Goal: Information Seeking & Learning: Check status

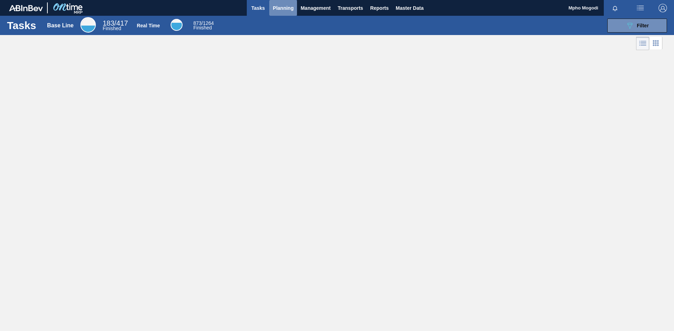
click at [287, 9] on span "Planning" at bounding box center [283, 8] width 21 height 8
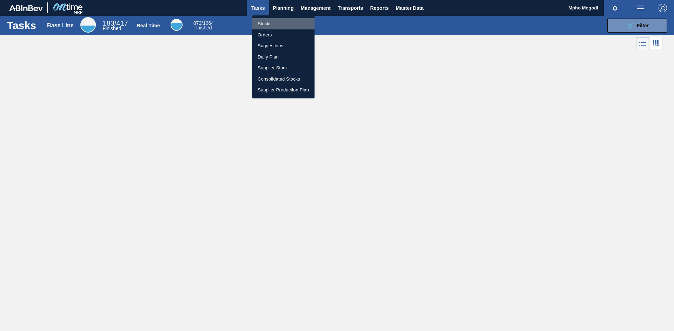
click at [268, 21] on li "Stocks" at bounding box center [283, 23] width 62 height 11
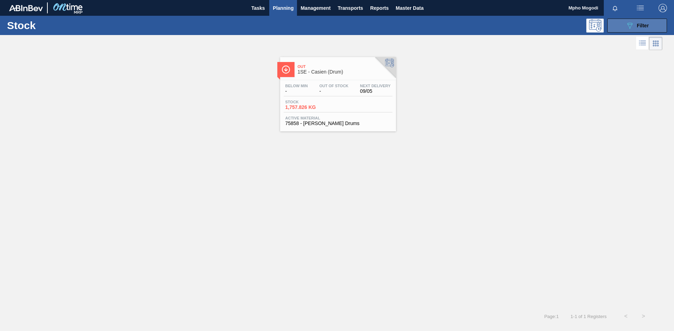
click at [617, 30] on button "089F7B8B-B2A5-4AFE-B5C0-19BA573D28AC Filter" at bounding box center [637, 26] width 60 height 14
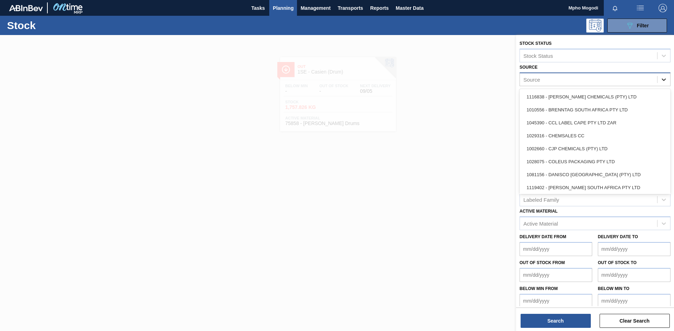
click at [664, 82] on icon at bounding box center [663, 79] width 7 height 7
click at [603, 73] on div "Source" at bounding box center [594, 80] width 151 height 14
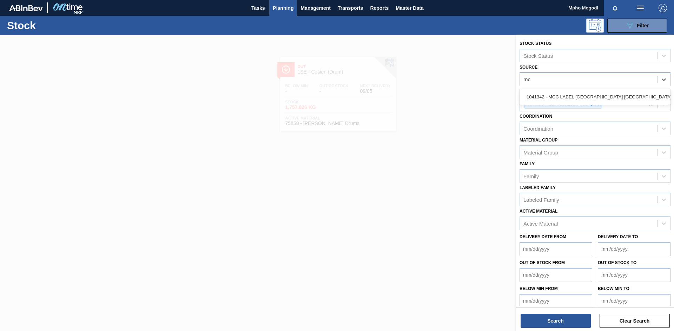
type input "mcc"
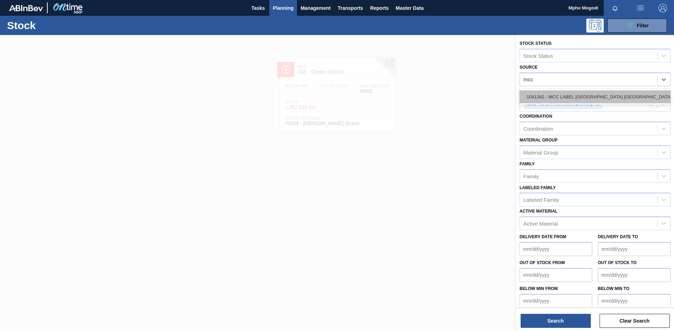
click at [596, 95] on div "1041342 - MCC LABEL [GEOGRAPHIC_DATA] [GEOGRAPHIC_DATA]" at bounding box center [594, 97] width 151 height 13
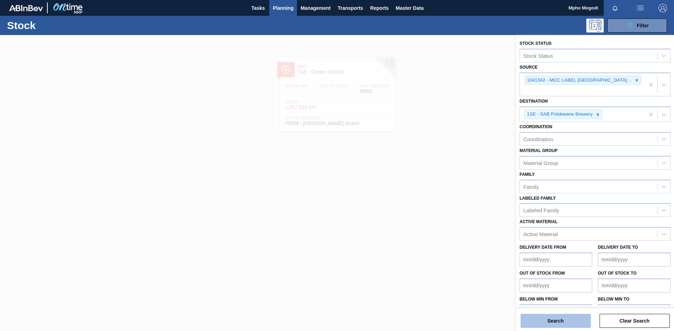
click at [560, 318] on button "Search" at bounding box center [555, 321] width 70 height 14
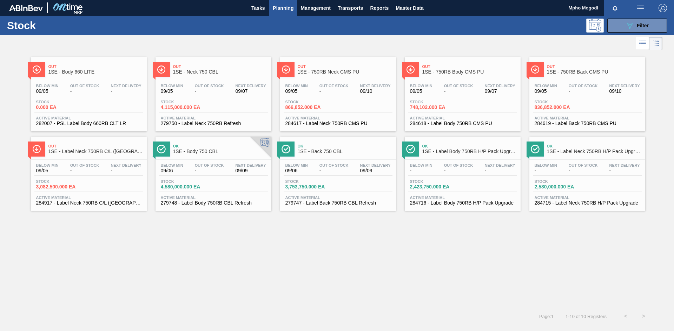
click at [552, 118] on span "Active Material" at bounding box center [586, 118] width 105 height 4
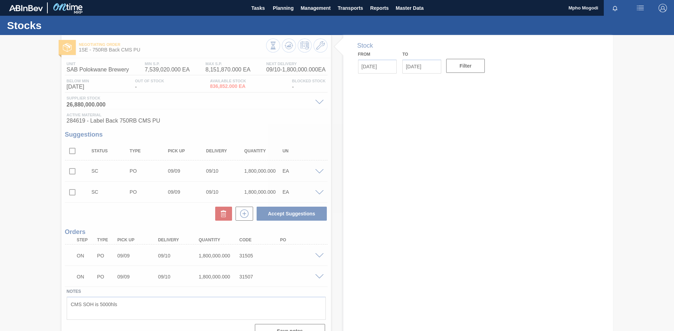
type input "[DATE]"
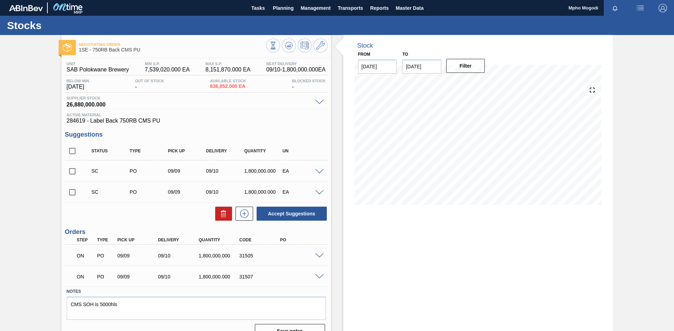
click at [317, 276] on span at bounding box center [319, 277] width 8 height 5
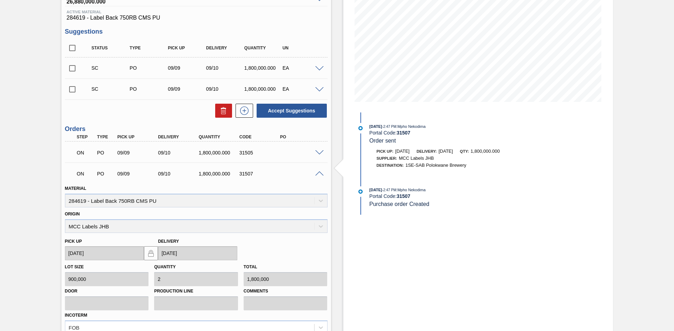
scroll to position [102, 0]
click at [318, 152] on span at bounding box center [319, 154] width 8 height 5
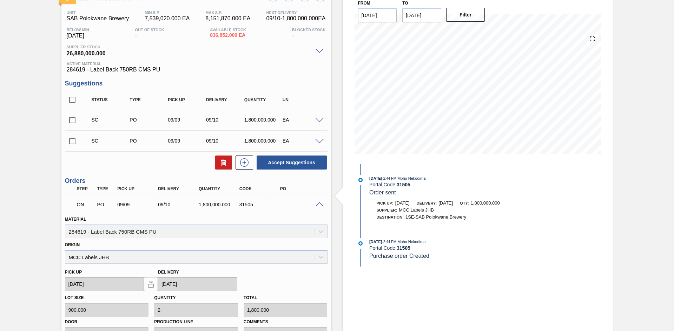
scroll to position [0, 0]
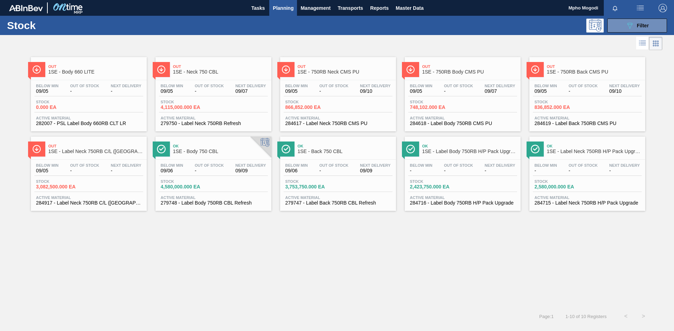
click at [544, 117] on span "Active Material" at bounding box center [586, 118] width 105 height 4
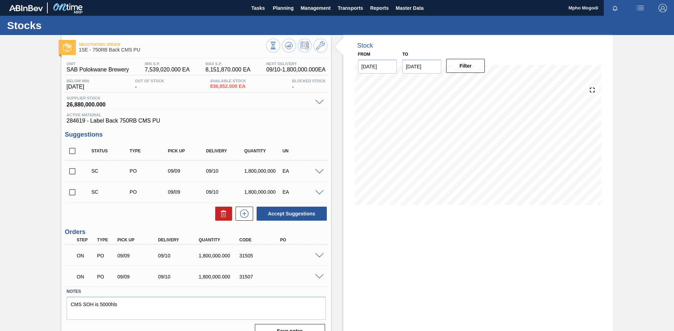
click at [317, 276] on span at bounding box center [319, 277] width 8 height 5
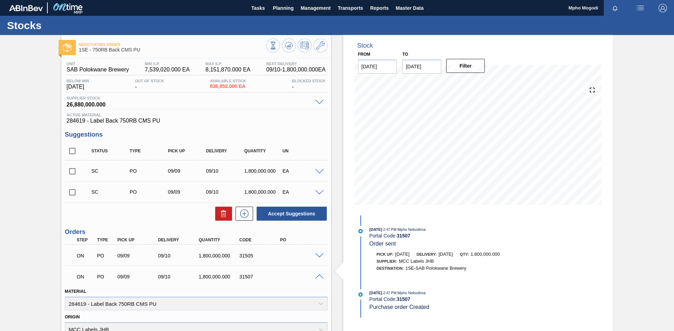
drag, startPoint x: 672, startPoint y: 124, endPoint x: 668, endPoint y: 203, distance: 78.7
click at [668, 203] on div "Negotiating Order 1SE - 750RB Back CMS PU Unit SAB Polokwane Brewery MIN S.P. 7…" at bounding box center [337, 275] width 674 height 480
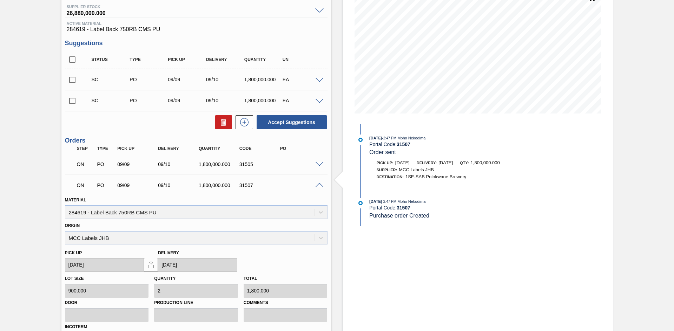
scroll to position [91, 0]
click at [317, 164] on span at bounding box center [319, 165] width 8 height 5
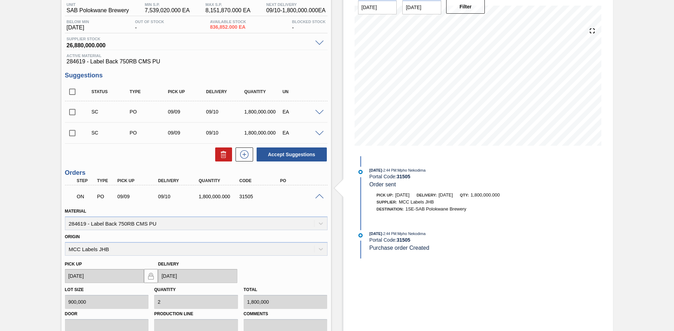
scroll to position [0, 0]
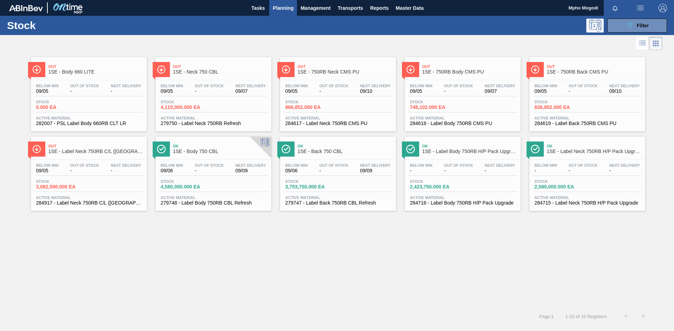
click at [440, 122] on span "284618 - Label Body 750RB CMS PU" at bounding box center [462, 123] width 105 height 5
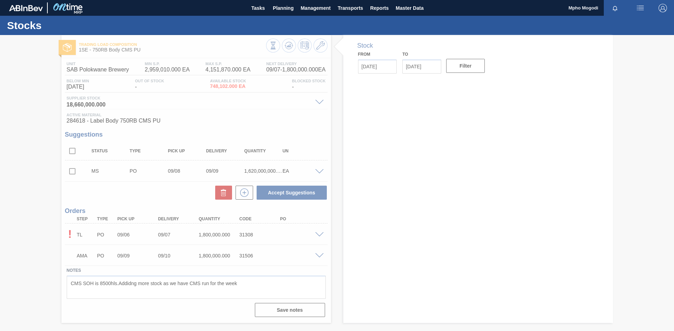
type input "[DATE]"
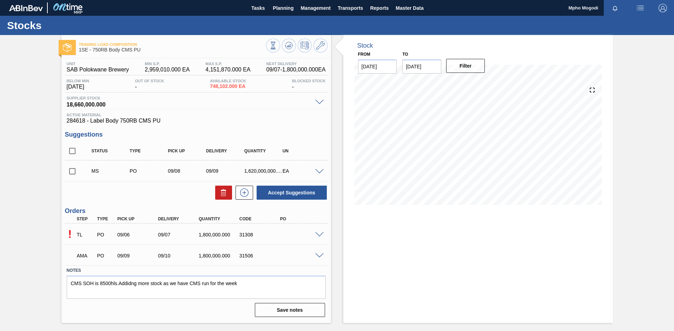
drag, startPoint x: 673, startPoint y: 132, endPoint x: 667, endPoint y: 200, distance: 68.0
click at [667, 200] on div "Trading Load Composition 1SE - 750RB Body CMS PU Unit SAB Polokwane Brewery MIN…" at bounding box center [337, 179] width 674 height 288
drag, startPoint x: 672, startPoint y: 173, endPoint x: 673, endPoint y: 227, distance: 53.3
click at [673, 227] on div "Trading Load Composition 1SE - 750RB Body CMS PU Unit SAB Polokwane Brewery MIN…" at bounding box center [337, 179] width 674 height 288
click at [317, 255] on span at bounding box center [319, 256] width 8 height 5
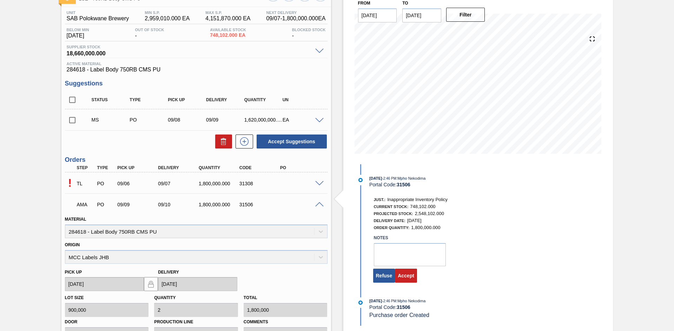
scroll to position [52, 0]
click at [410, 273] on button "Accept" at bounding box center [406, 276] width 22 height 14
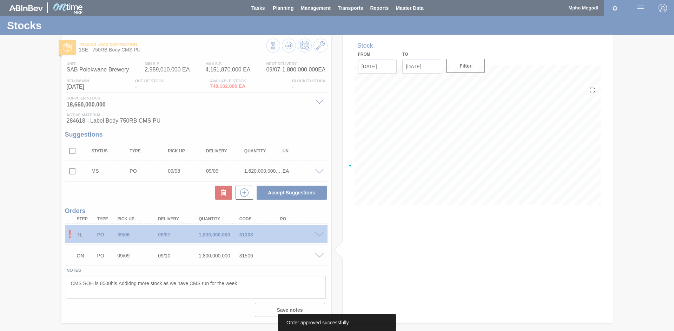
scroll to position [0, 0]
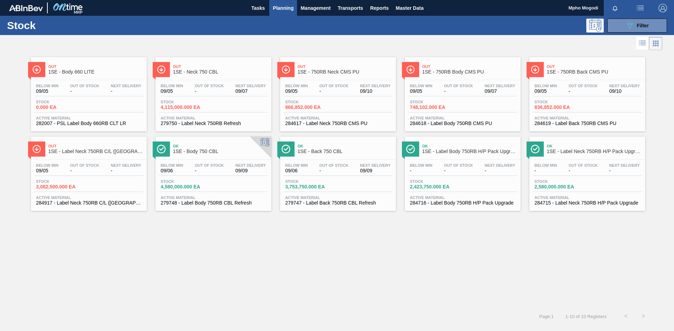
click at [315, 118] on span "Active Material" at bounding box center [337, 118] width 105 height 4
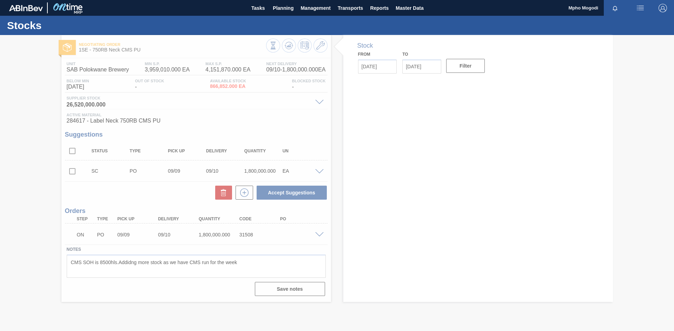
type input "[DATE]"
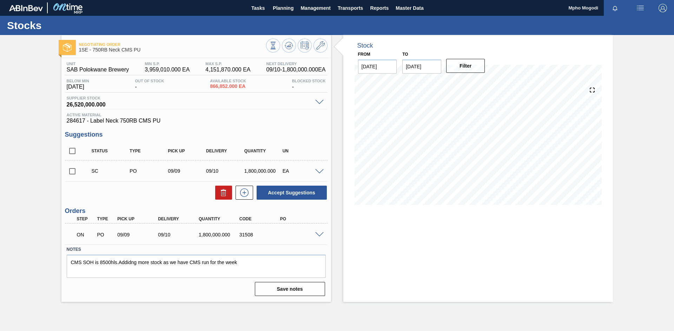
drag, startPoint x: 673, startPoint y: 131, endPoint x: 673, endPoint y: 169, distance: 37.9
click at [673, 169] on div "Negotiating Order 1SE - 750RB Neck CMS PU Unit SAB Polokwane Brewery MIN S.P. 3…" at bounding box center [337, 168] width 674 height 267
click at [286, 236] on div "ON PO 09/09 09/10 1,800,000.000 31508" at bounding box center [194, 234] width 244 height 14
click at [319, 235] on span at bounding box center [319, 235] width 8 height 5
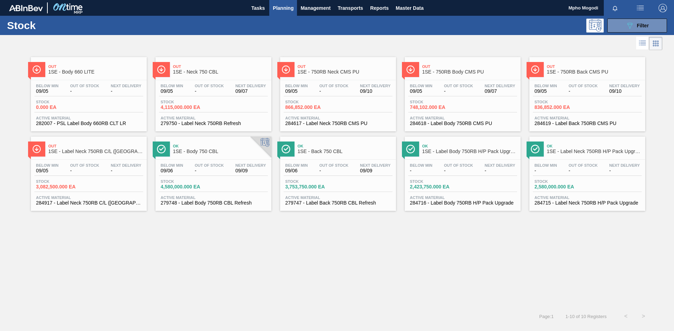
click at [193, 119] on span "Active Material" at bounding box center [213, 118] width 105 height 4
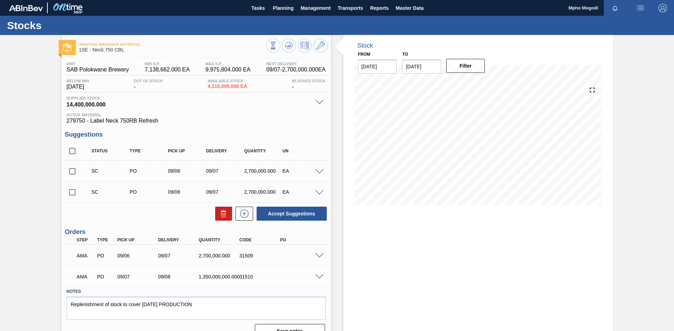
scroll to position [13, 0]
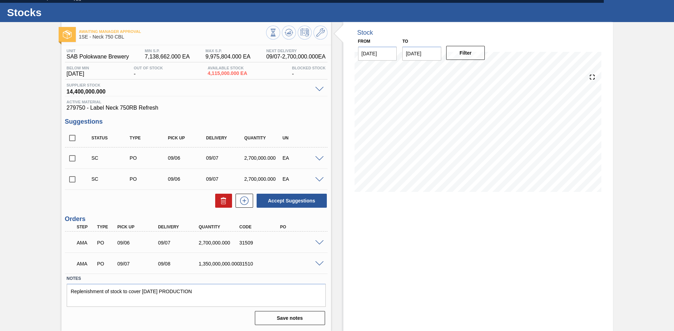
click at [319, 263] on span at bounding box center [319, 264] width 8 height 5
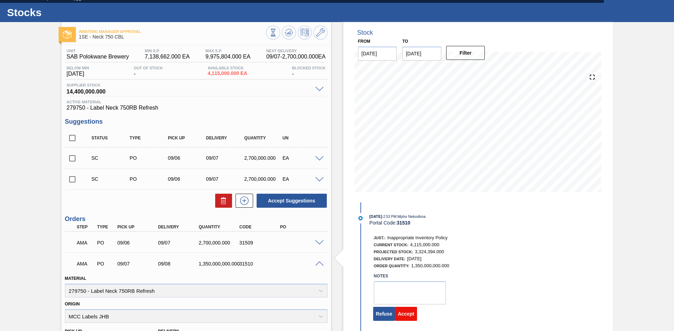
click at [408, 314] on button "Accept" at bounding box center [406, 314] width 22 height 14
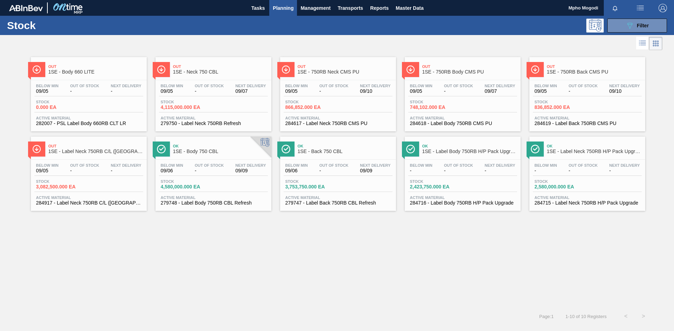
click at [192, 197] on span "Active Material" at bounding box center [213, 198] width 105 height 4
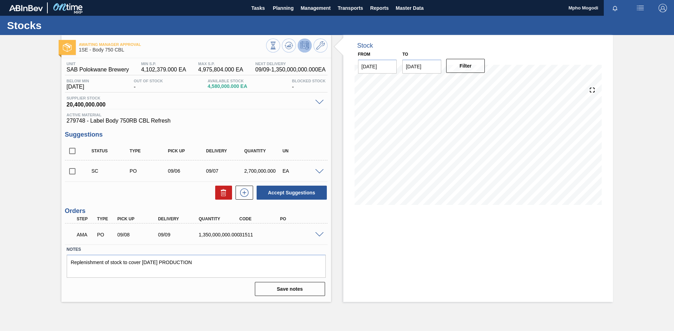
click at [319, 231] on div "AMA PO 09/08 09/09 1,350,000,000.000 31511" at bounding box center [196, 235] width 262 height 18
click at [319, 235] on span at bounding box center [319, 235] width 8 height 5
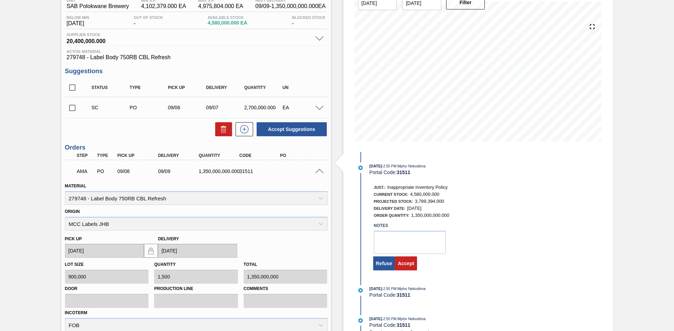
scroll to position [65, 0]
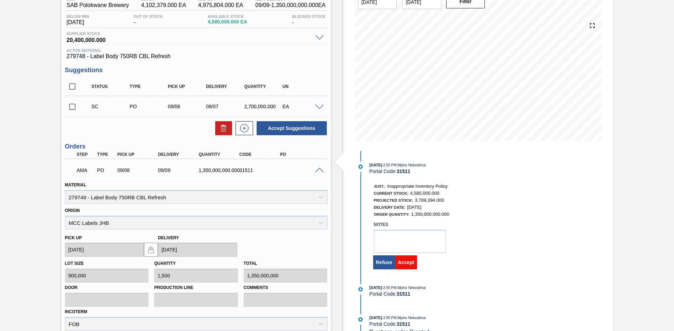
click at [405, 263] on button "Accept" at bounding box center [406, 263] width 22 height 14
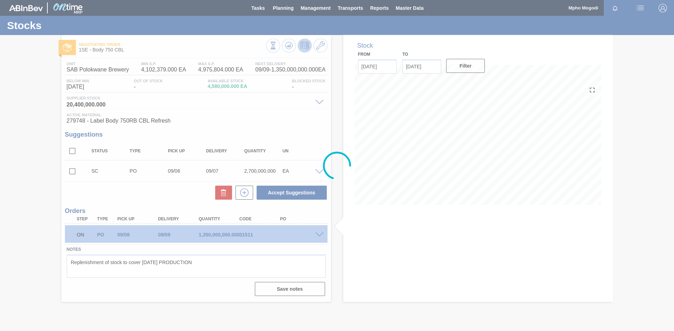
scroll to position [0, 0]
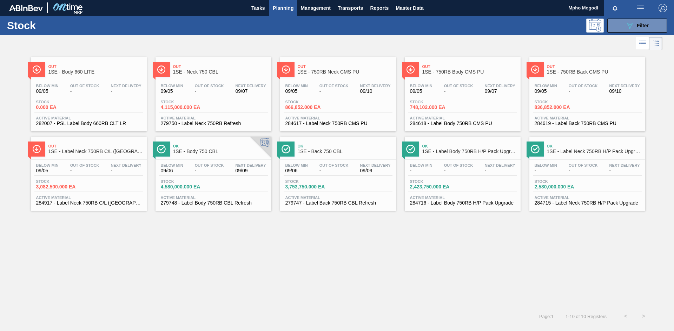
click at [196, 118] on span "Active Material" at bounding box center [213, 118] width 105 height 4
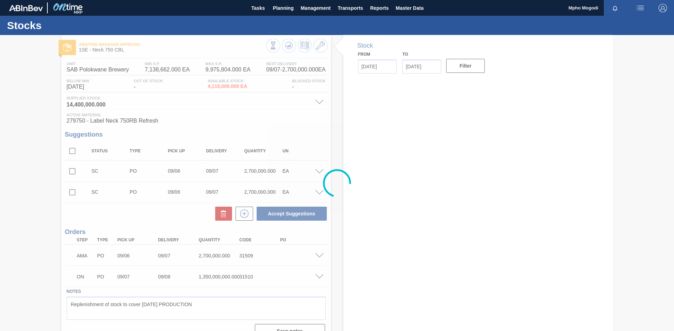
type input "[DATE]"
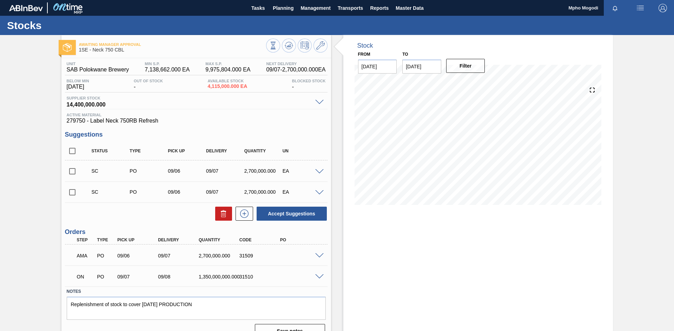
scroll to position [13, 0]
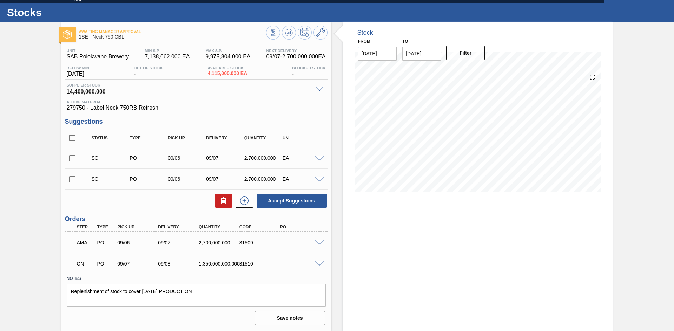
click at [316, 263] on span at bounding box center [319, 264] width 8 height 5
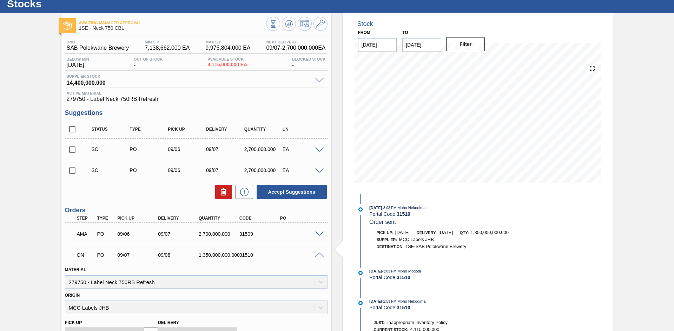
scroll to position [0, 0]
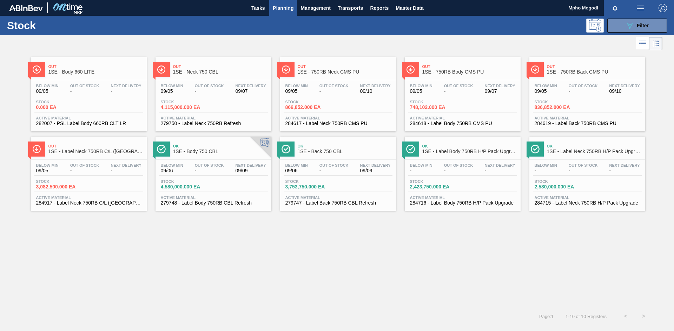
click at [421, 108] on span "748,102.000 EA" at bounding box center [434, 107] width 49 height 5
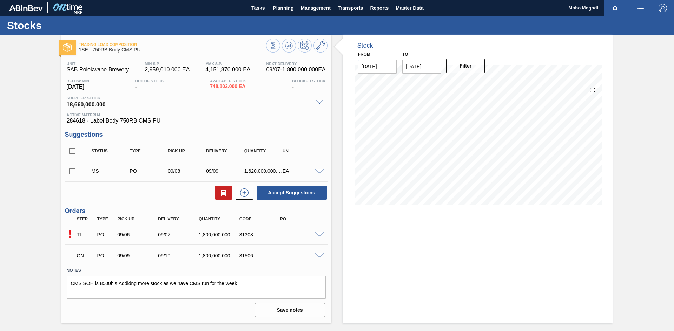
click at [319, 255] on span at bounding box center [319, 256] width 8 height 5
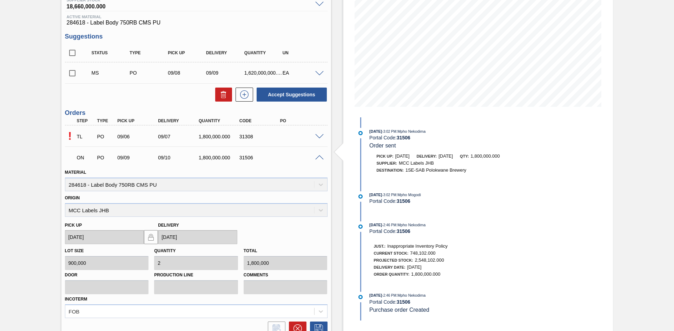
scroll to position [95, 0]
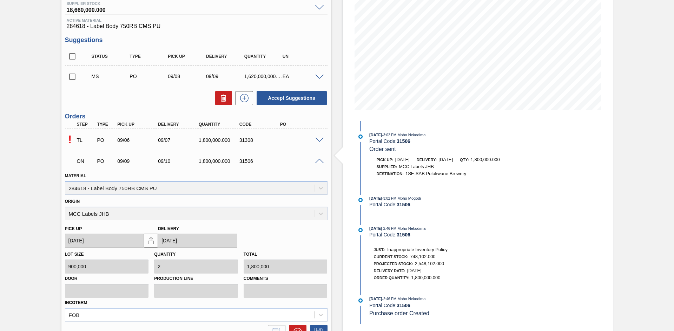
click at [320, 161] on span at bounding box center [319, 161] width 8 height 5
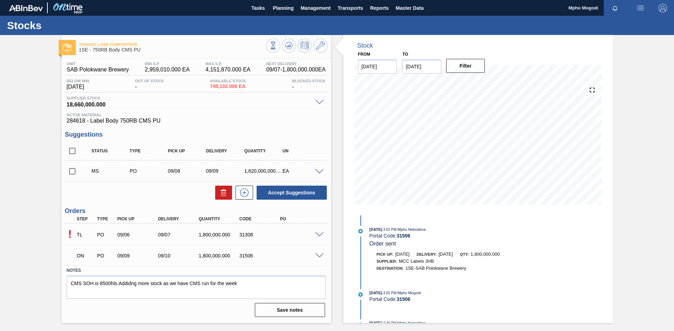
scroll to position [0, 0]
click at [318, 233] on span at bounding box center [319, 235] width 8 height 5
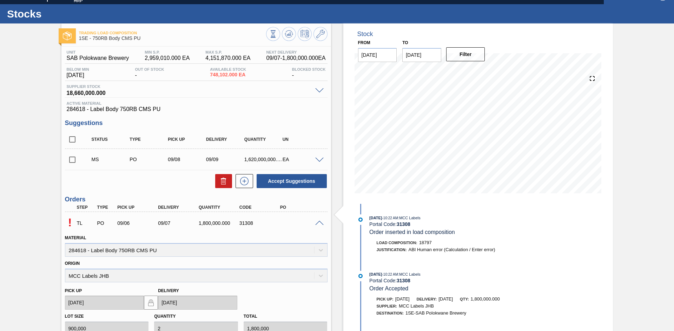
scroll to position [11, 0]
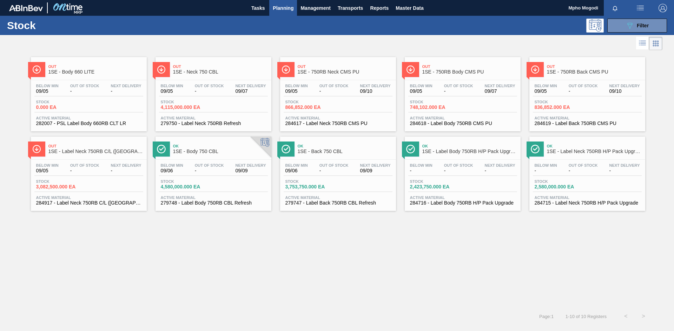
click at [545, 105] on span "836,852.000 EA" at bounding box center [558, 107] width 49 height 5
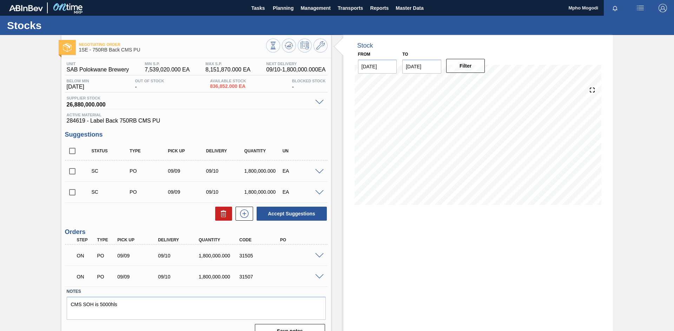
click at [318, 277] on span at bounding box center [319, 277] width 8 height 5
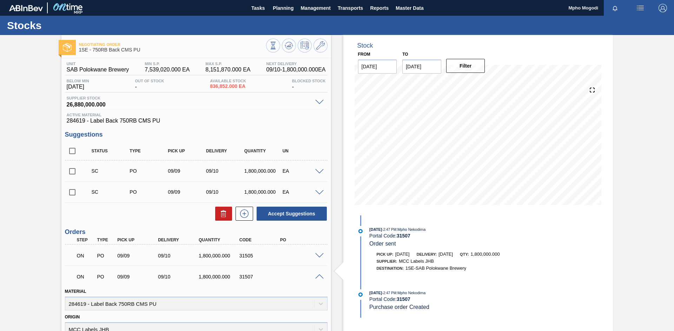
click at [318, 171] on span at bounding box center [319, 171] width 8 height 5
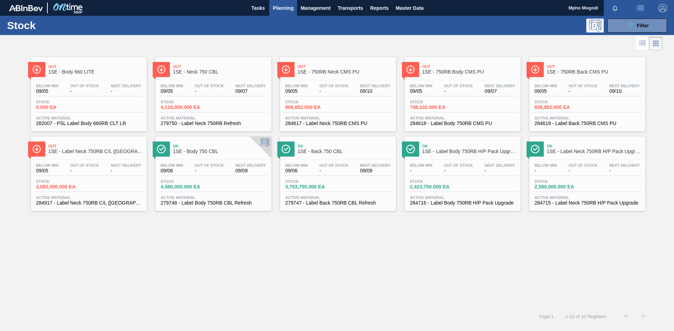
click at [543, 189] on span "2,580,000.000 EA" at bounding box center [558, 187] width 49 height 5
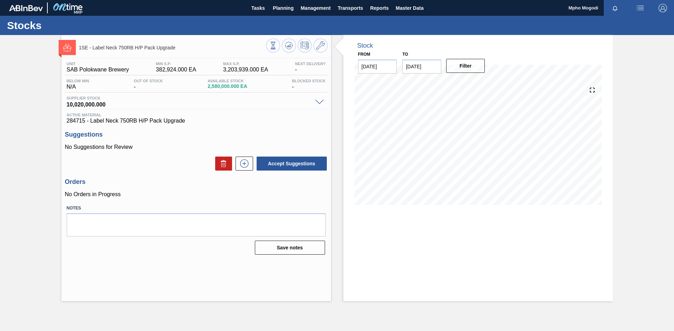
drag, startPoint x: 672, startPoint y: 115, endPoint x: 673, endPoint y: 150, distance: 35.1
click at [673, 150] on div "1SE - Label Neck 750RB H/P Pack Upgrade Unit SAB Polokwane Brewery MIN S.P. 382…" at bounding box center [337, 168] width 674 height 267
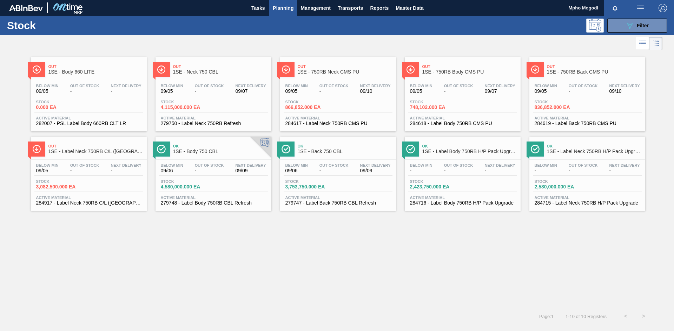
click at [425, 188] on span "2,423,750.000 EA" at bounding box center [434, 187] width 49 height 5
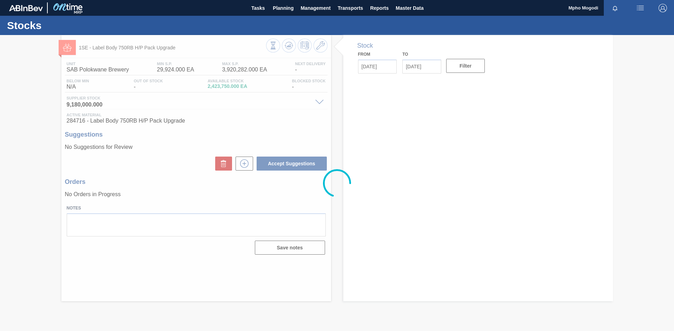
type input "[DATE]"
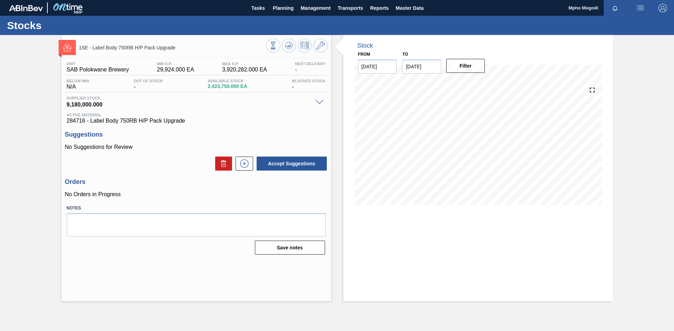
drag, startPoint x: 672, startPoint y: 115, endPoint x: 667, endPoint y: 224, distance: 109.2
click at [667, 224] on div "1SE - Label Body 750RB H/P Pack Upgrade Unit SAB Polokwane Brewery MIN S.P. 29,…" at bounding box center [337, 168] width 674 height 267
